Goal: Check status: Check status

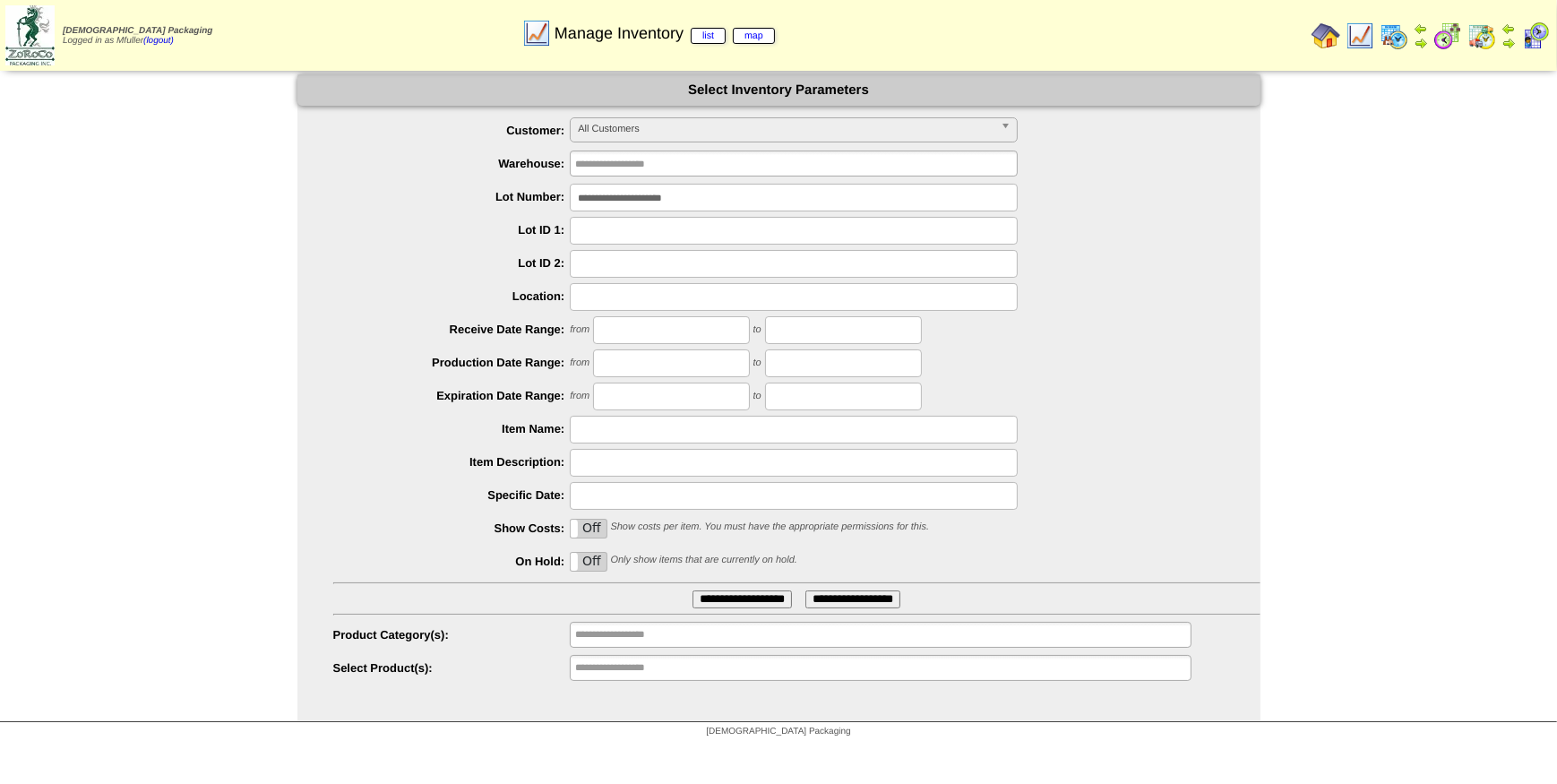
drag, startPoint x: 744, startPoint y: 206, endPoint x: 324, endPoint y: 238, distance: 421.2
click at [324, 238] on ul "**********" at bounding box center [778, 400] width 963 height 565
type input "*******"
click at [747, 601] on input "**********" at bounding box center [742, 599] width 99 height 18
